Goal: Transaction & Acquisition: Subscribe to service/newsletter

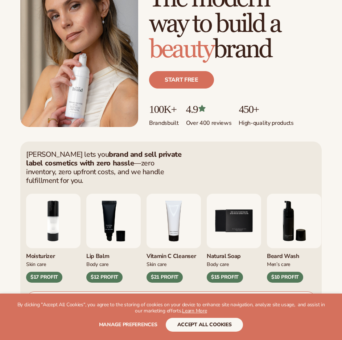
scroll to position [182, 0]
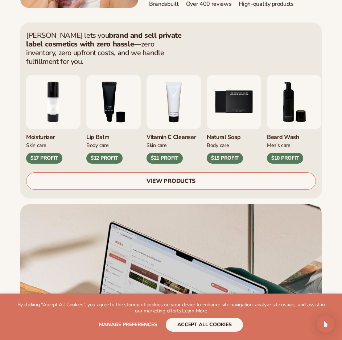
click at [159, 173] on link "VIEW PRODUCTS" at bounding box center [171, 180] width 290 height 17
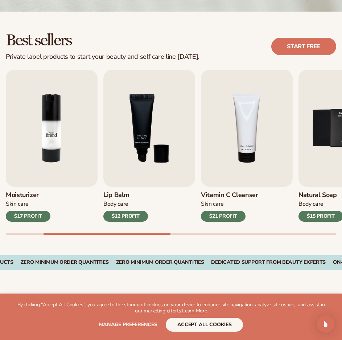
scroll to position [182, 0]
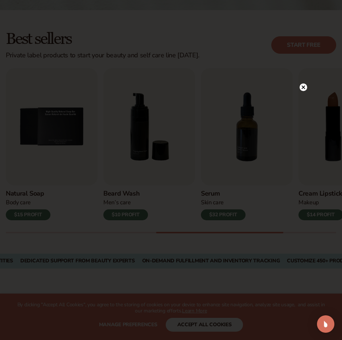
click at [305, 88] on circle at bounding box center [304, 88] width 8 height 8
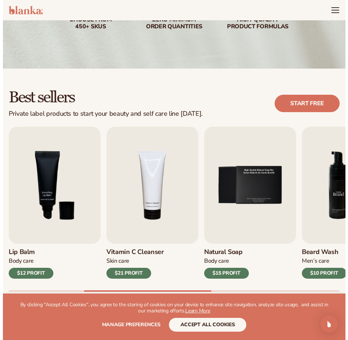
scroll to position [36, 0]
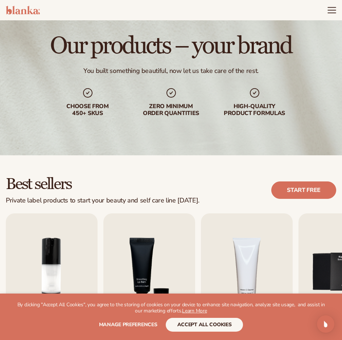
click at [332, 9] on icon "Menu" at bounding box center [332, 9] width 9 height 9
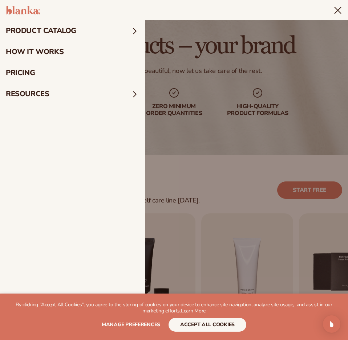
click at [129, 28] on summary "product catalog" at bounding box center [72, 30] width 145 height 21
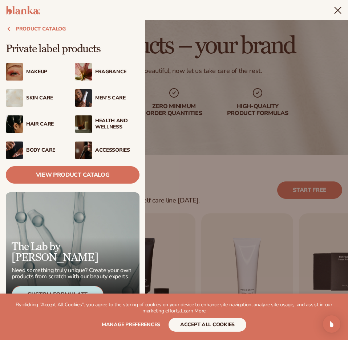
click at [38, 127] on div "Hair Care" at bounding box center [48, 124] width 44 height 6
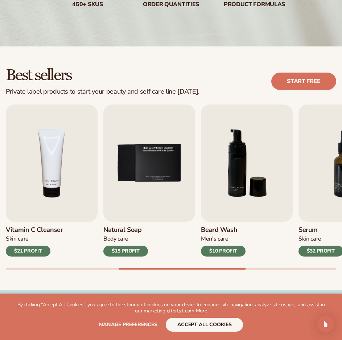
scroll to position [327, 0]
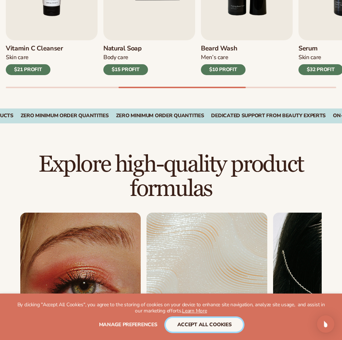
click at [216, 320] on button "accept all cookies" at bounding box center [205, 325] width 78 height 14
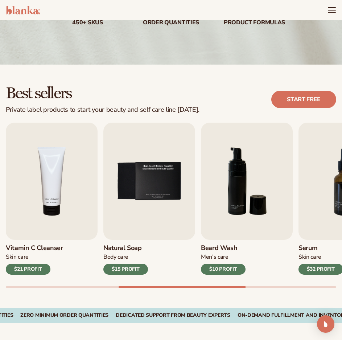
scroll to position [0, 0]
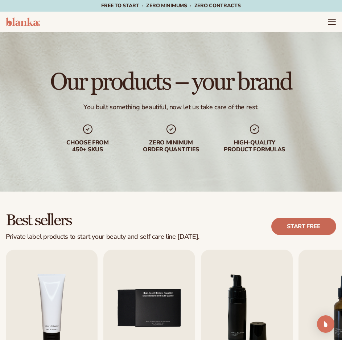
click at [300, 229] on link "Start free" at bounding box center [304, 226] width 65 height 17
